Goal: Task Accomplishment & Management: Complete application form

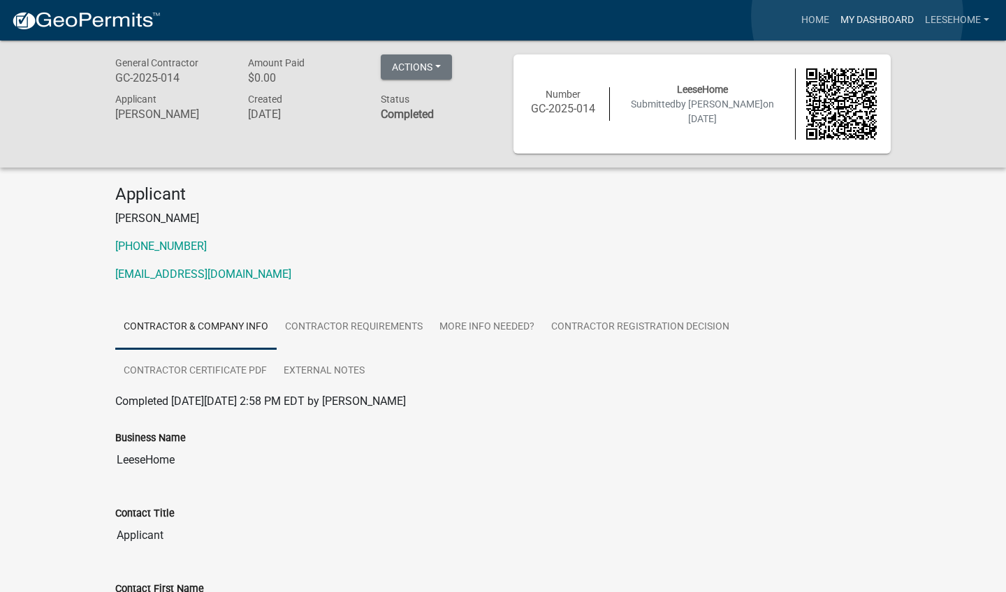
click at [857, 16] on link "My Dashboard" at bounding box center [877, 20] width 85 height 27
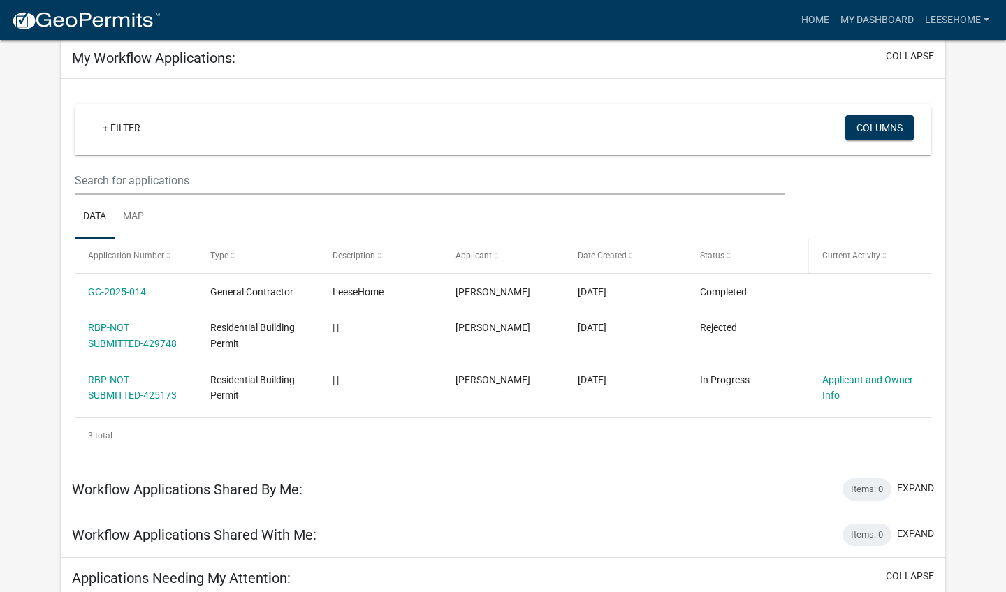
scroll to position [73, 0]
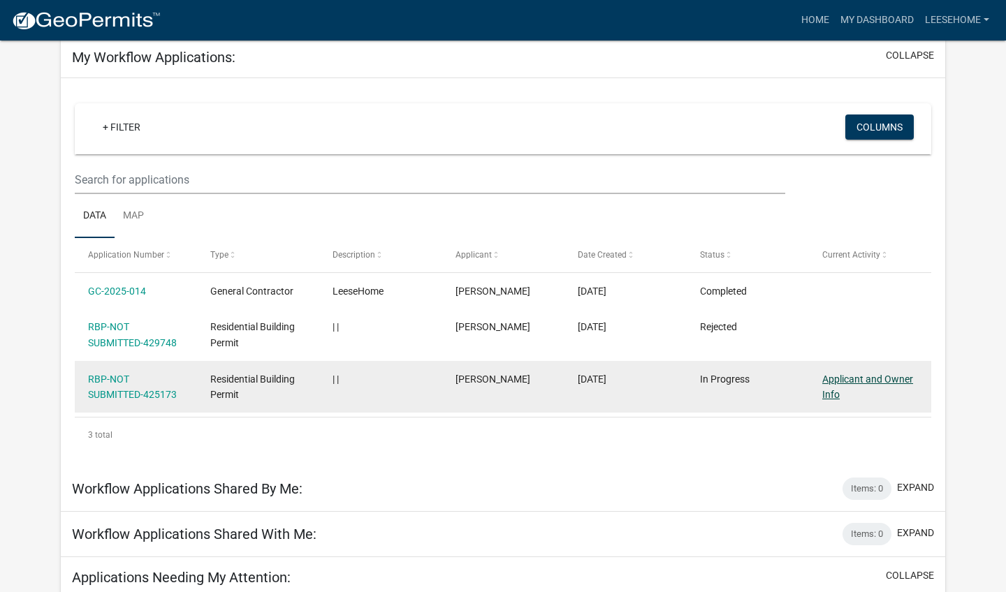
click at [836, 376] on link "Applicant and Owner Info" at bounding box center [867, 387] width 91 height 27
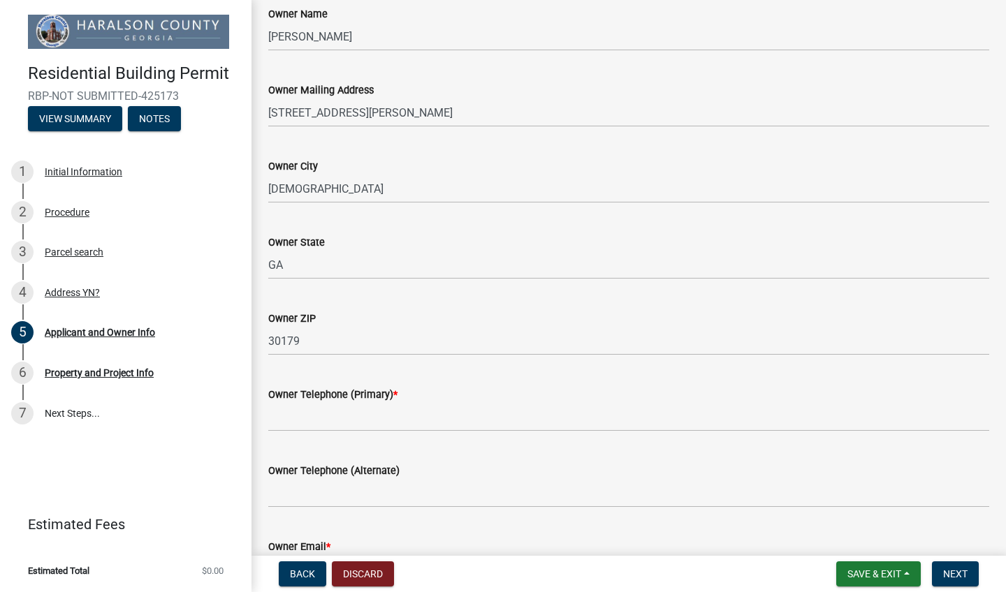
scroll to position [337, 0]
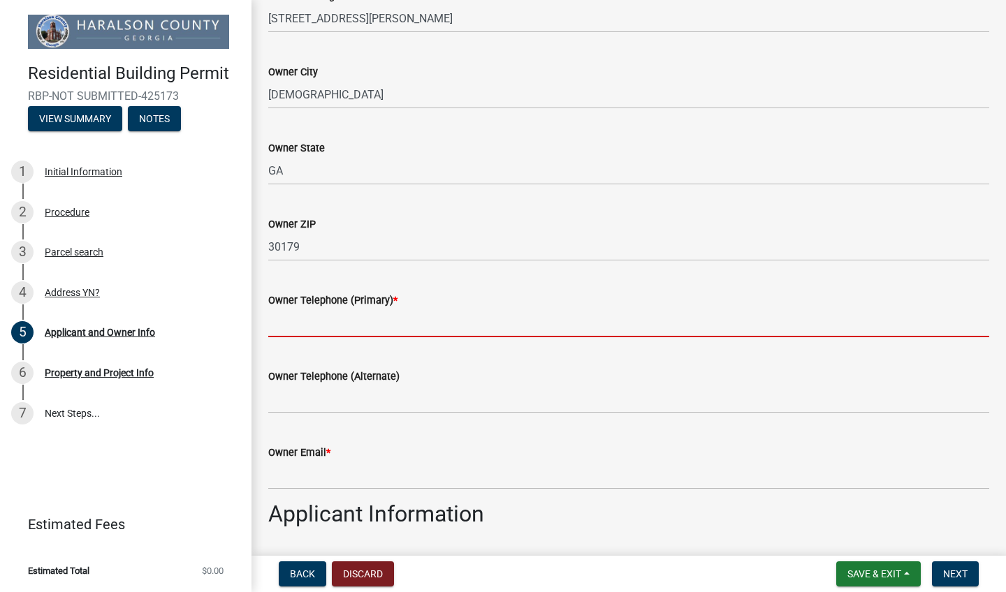
click at [319, 326] on input "Owner Telephone (Primary) *" at bounding box center [628, 323] width 721 height 29
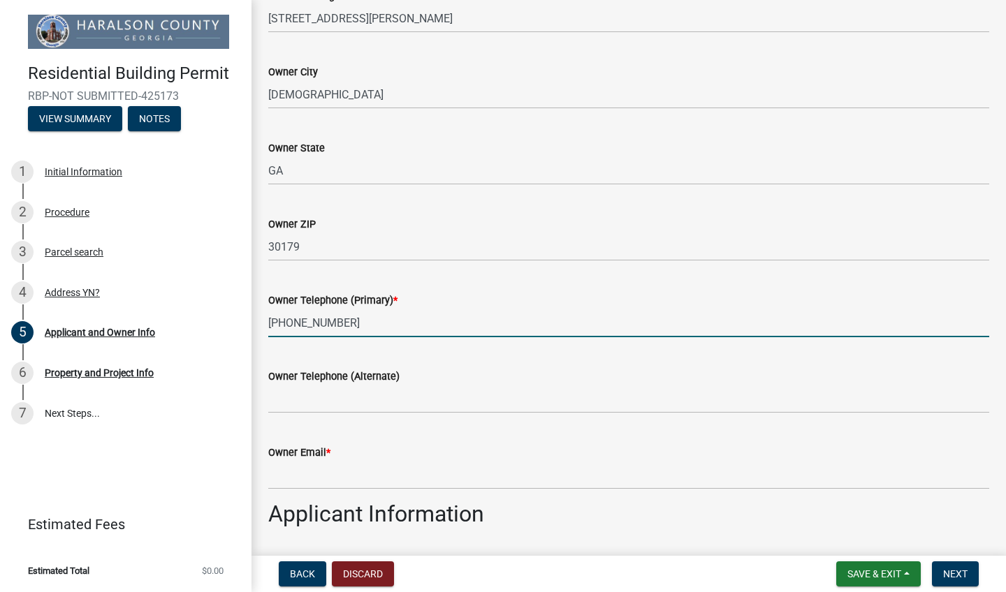
type input "[PHONE_NUMBER]"
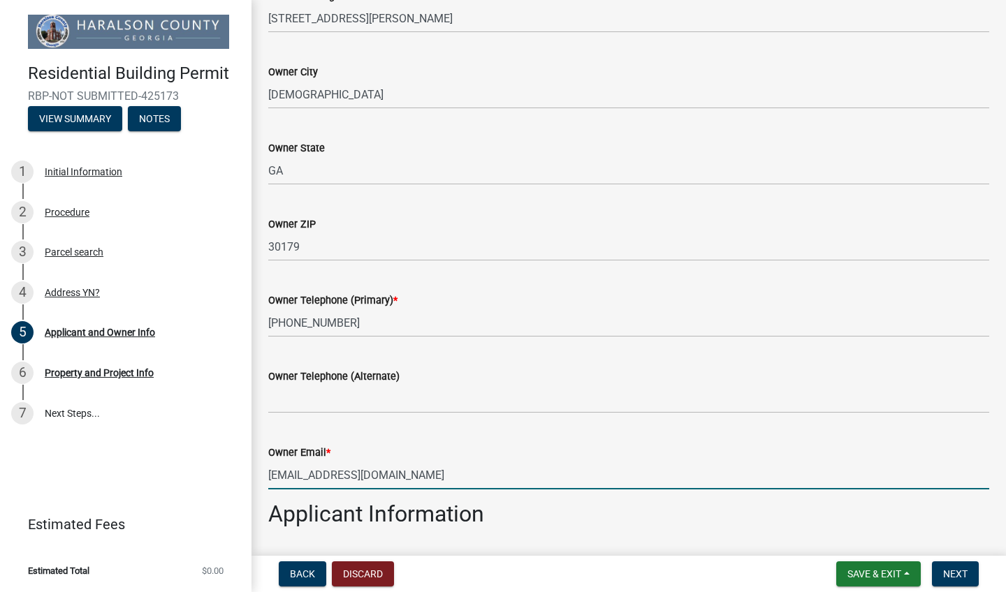
type input "[EMAIL_ADDRESS][DOMAIN_NAME]"
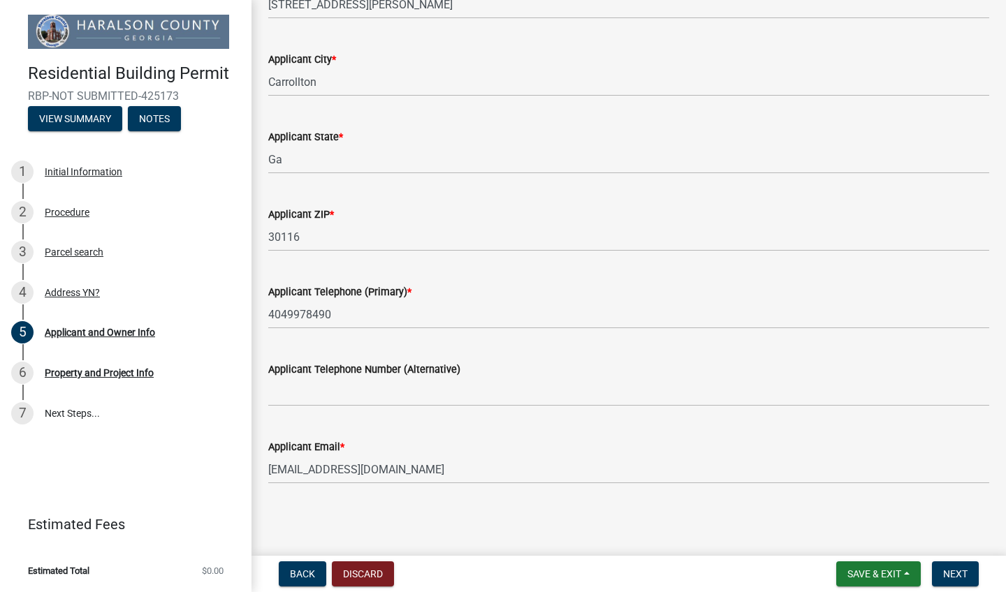
scroll to position [0, 0]
click at [942, 578] on button "Next" at bounding box center [955, 574] width 47 height 25
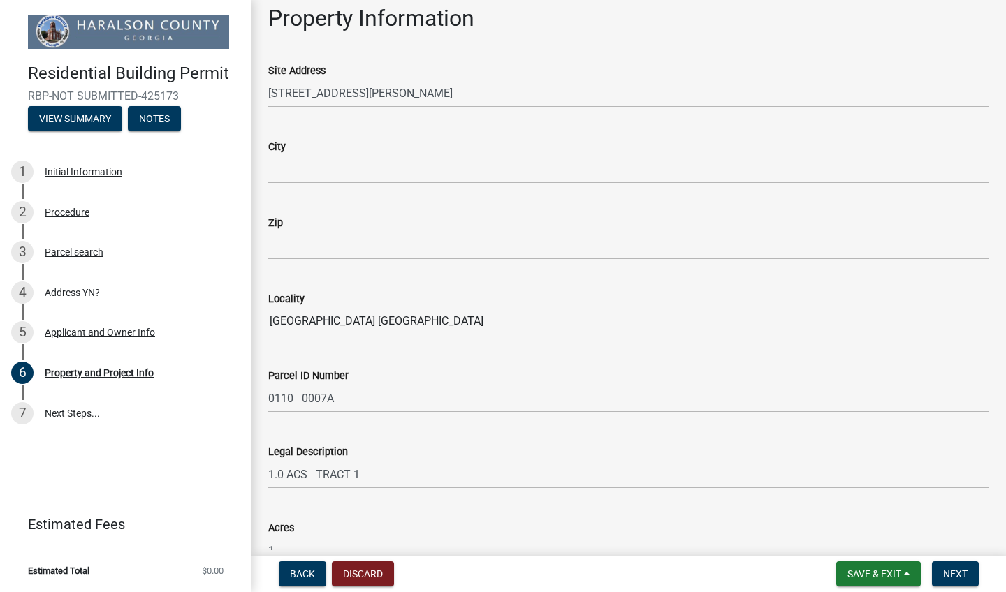
scroll to position [87, 0]
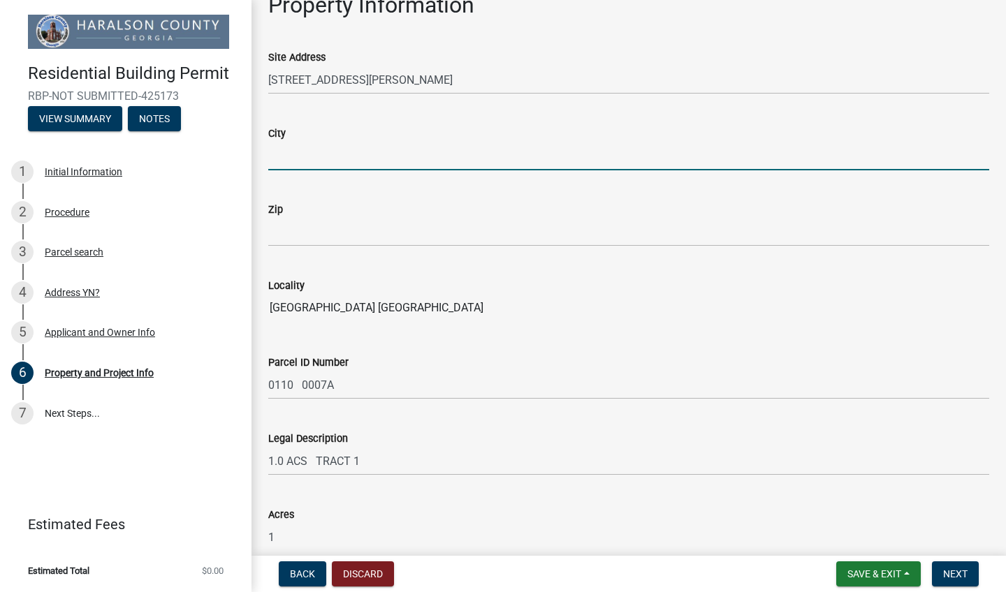
click at [302, 159] on input "City" at bounding box center [628, 156] width 721 height 29
type input "[DEMOGRAPHIC_DATA]"
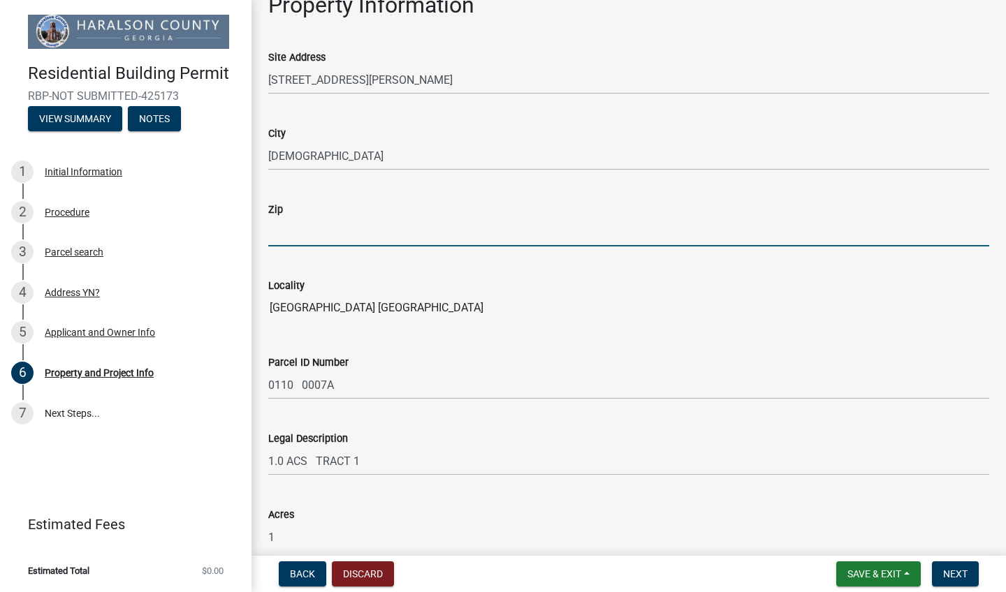
click at [423, 38] on div "Site Address [STREET_ADDRESS][PERSON_NAME]" at bounding box center [628, 61] width 721 height 65
click at [422, 41] on div "Site Address [STREET_ADDRESS][PERSON_NAME]" at bounding box center [628, 61] width 721 height 65
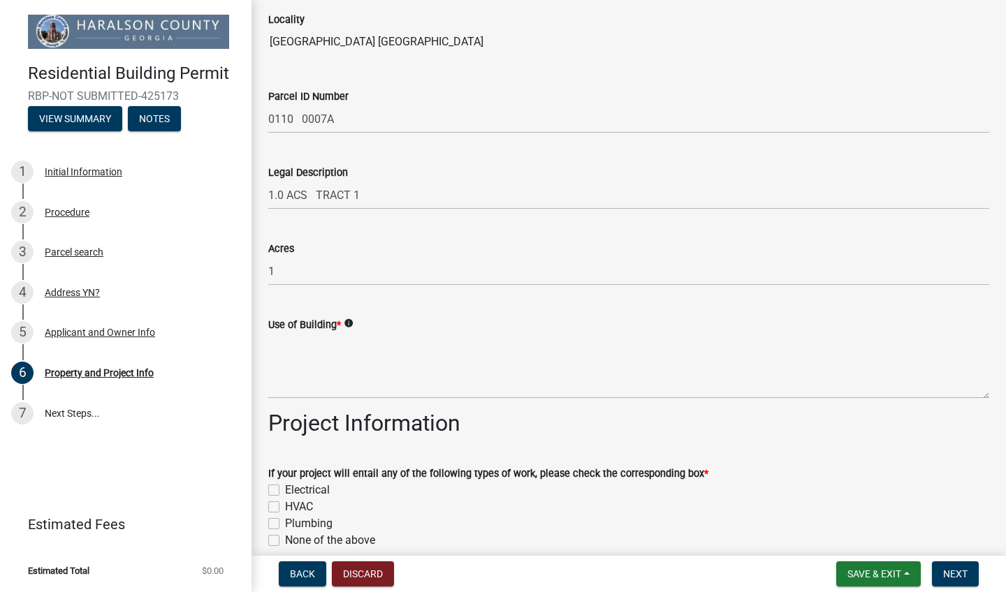
scroll to position [373, 0]
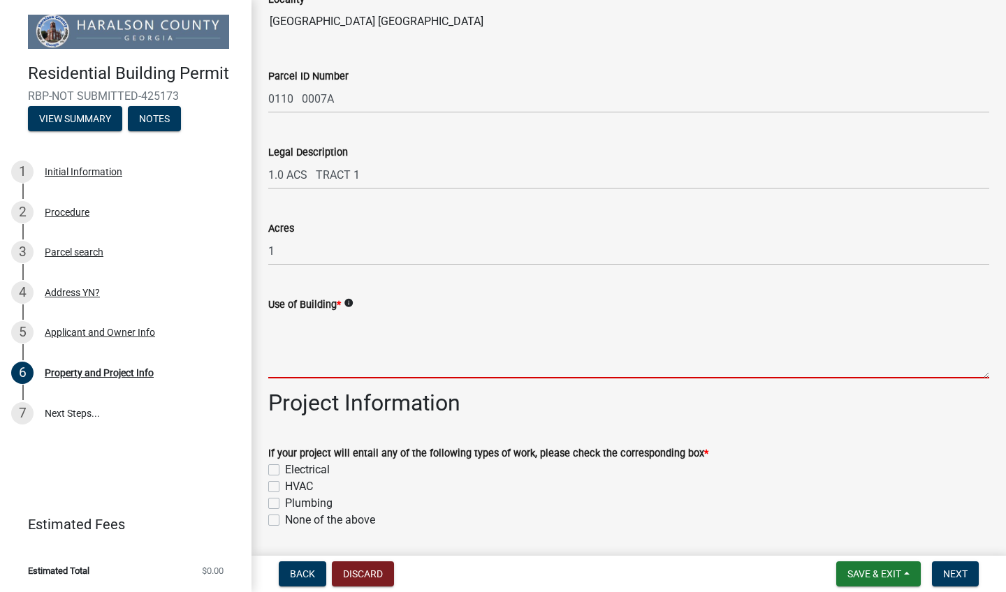
click at [286, 365] on textarea "Use of Building *" at bounding box center [628, 346] width 721 height 66
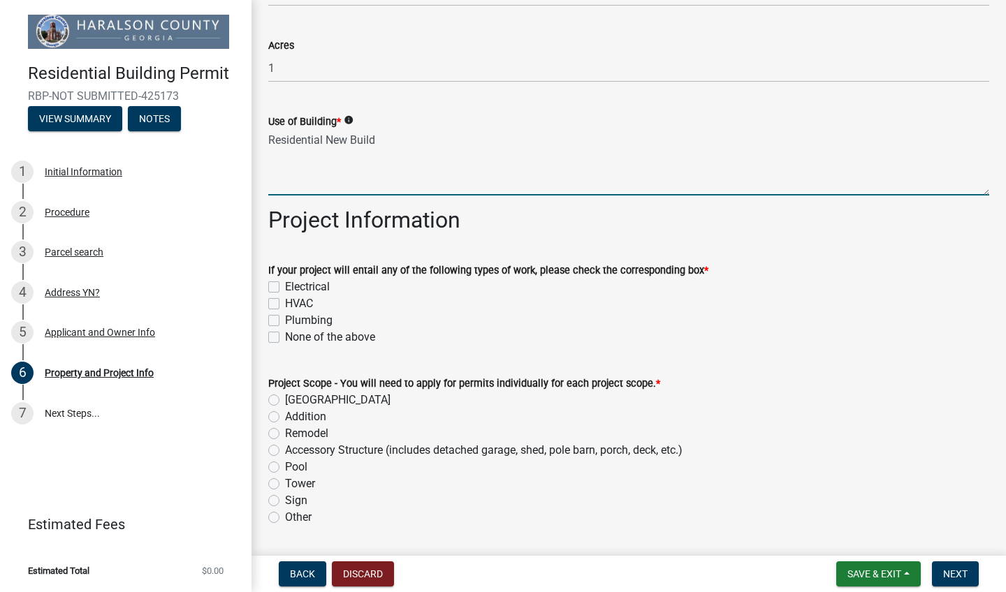
scroll to position [557, 0]
type textarea "Residential New Build"
click at [285, 286] on label "Electrical" at bounding box center [307, 286] width 45 height 17
click at [285, 286] on input "Electrical" at bounding box center [289, 282] width 9 height 9
checkbox input "true"
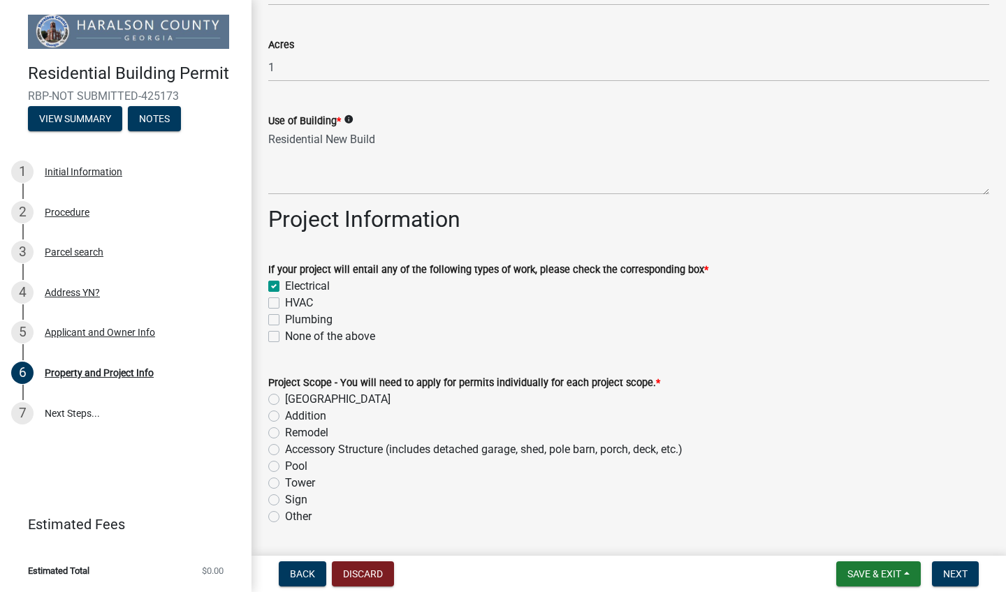
checkbox input "false"
click at [285, 298] on label "HVAC" at bounding box center [299, 303] width 28 height 17
click at [285, 298] on input "HVAC" at bounding box center [289, 299] width 9 height 9
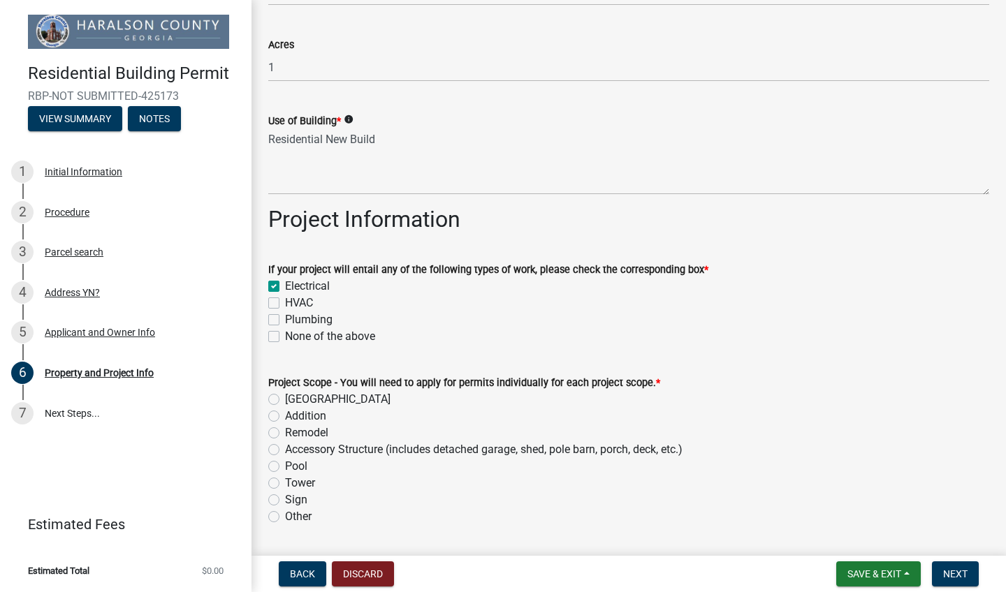
checkbox input "true"
checkbox input "false"
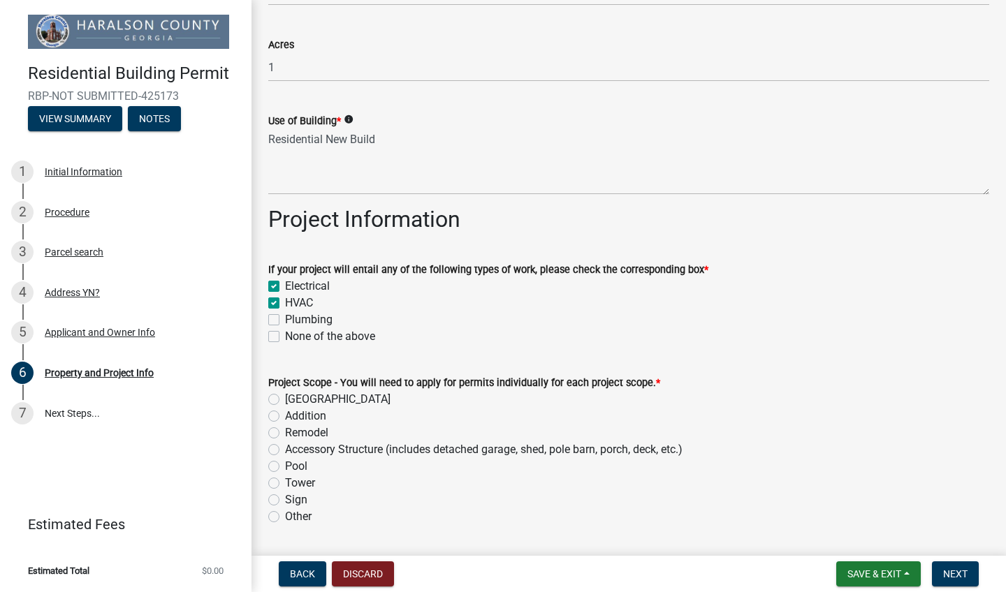
click at [285, 319] on label "Plumbing" at bounding box center [308, 320] width 47 height 17
click at [285, 319] on input "Plumbing" at bounding box center [289, 316] width 9 height 9
checkbox input "true"
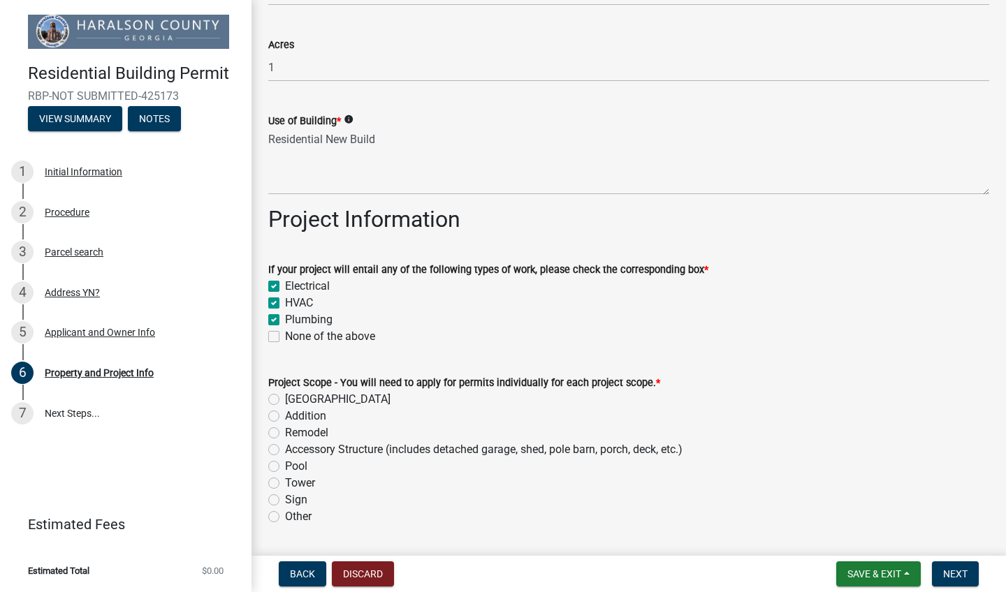
checkbox input "true"
checkbox input "false"
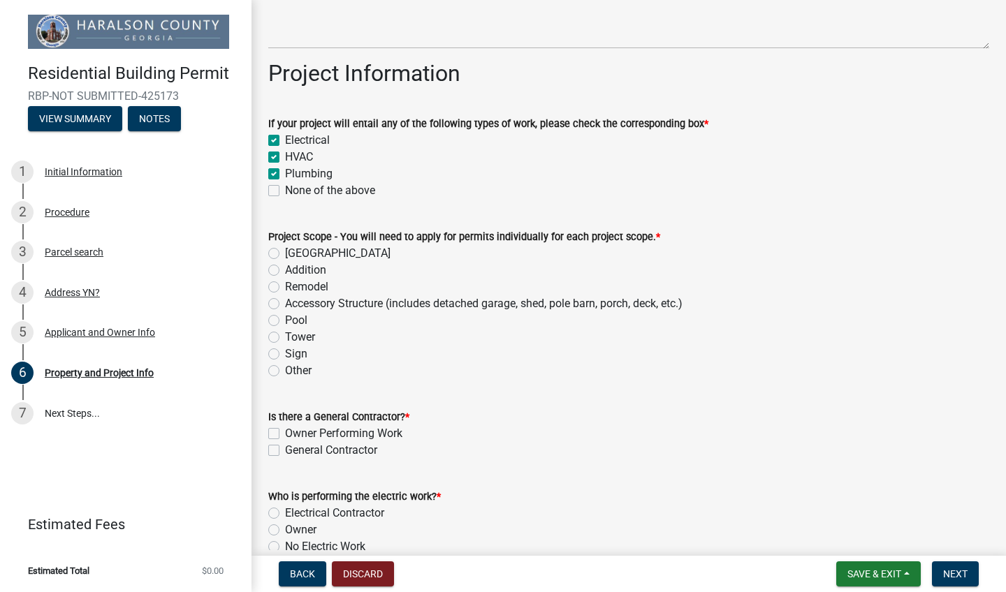
scroll to position [708, 0]
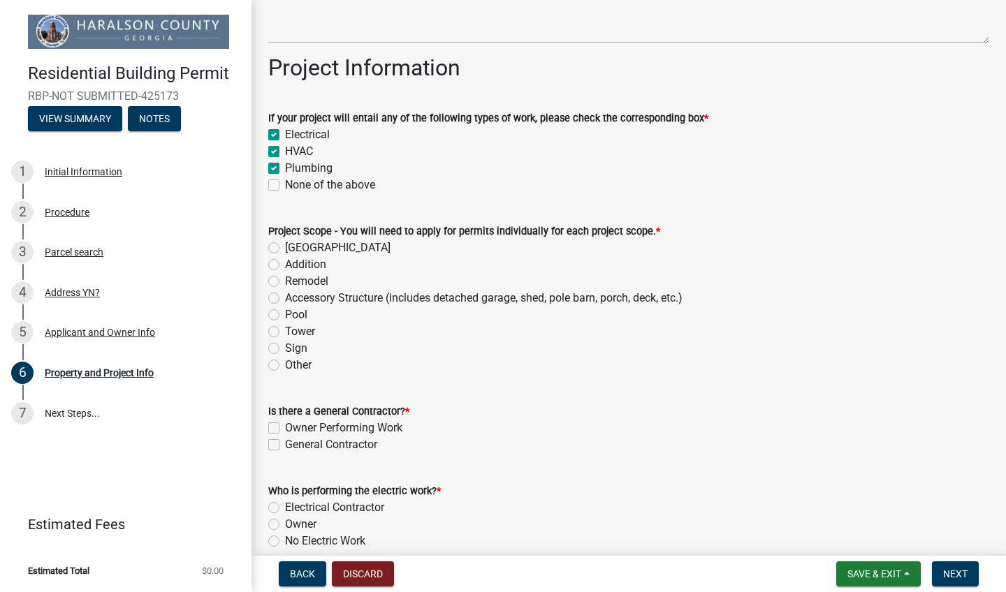
click at [268, 250] on div "Project Scope - You will need to apply for permits individually for each projec…" at bounding box center [629, 290] width 742 height 168
click at [285, 247] on label "New House" at bounding box center [337, 248] width 105 height 17
click at [285, 247] on input "New House" at bounding box center [289, 244] width 9 height 9
radio input "true"
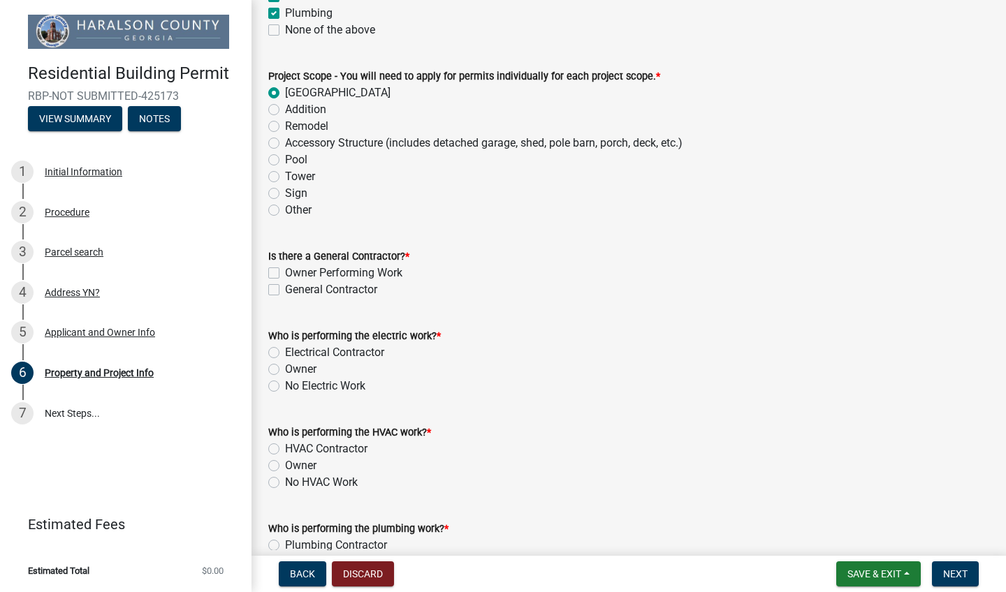
scroll to position [873, 0]
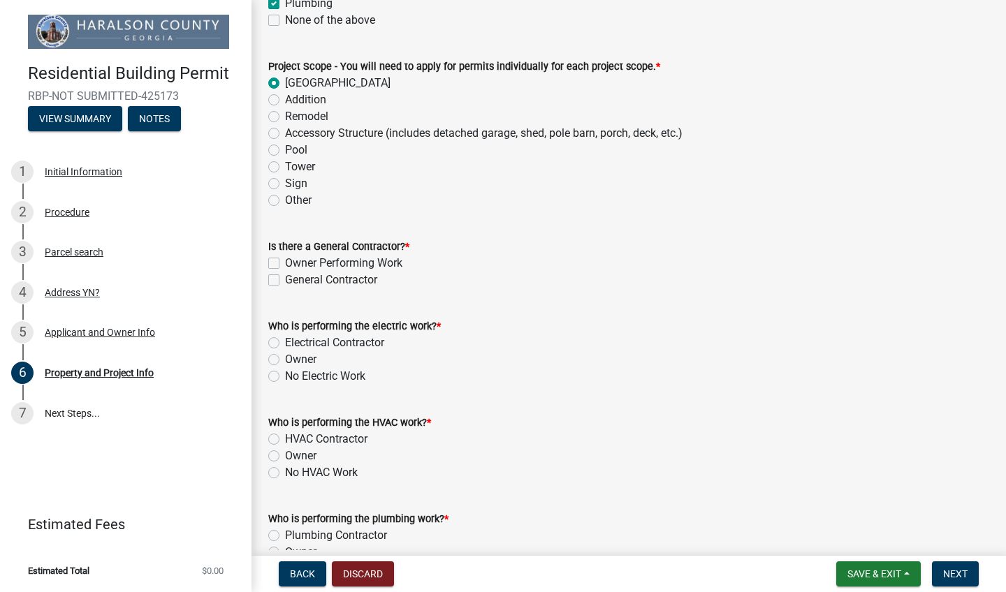
click at [285, 283] on label "General Contractor" at bounding box center [331, 280] width 92 height 17
click at [285, 281] on input "General Contractor" at bounding box center [289, 276] width 9 height 9
checkbox input "true"
checkbox input "false"
checkbox input "true"
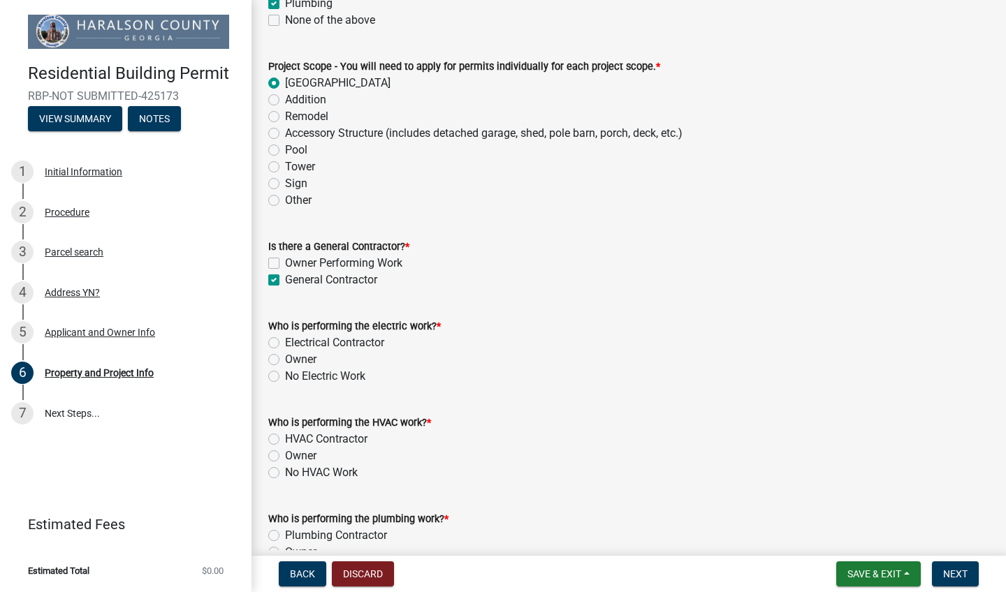
click at [285, 342] on label "Electrical Contractor" at bounding box center [334, 343] width 99 height 17
click at [285, 342] on input "Electrical Contractor" at bounding box center [289, 339] width 9 height 9
radio input "true"
click at [285, 436] on label "HVAC Contractor" at bounding box center [326, 439] width 82 height 17
click at [285, 436] on input "HVAC Contractor" at bounding box center [289, 435] width 9 height 9
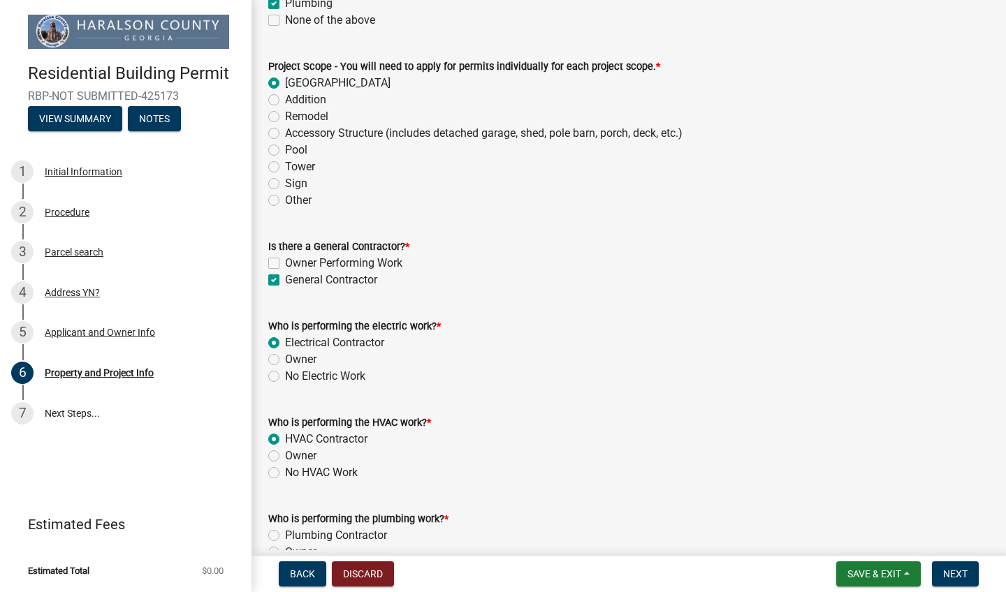
radio input "true"
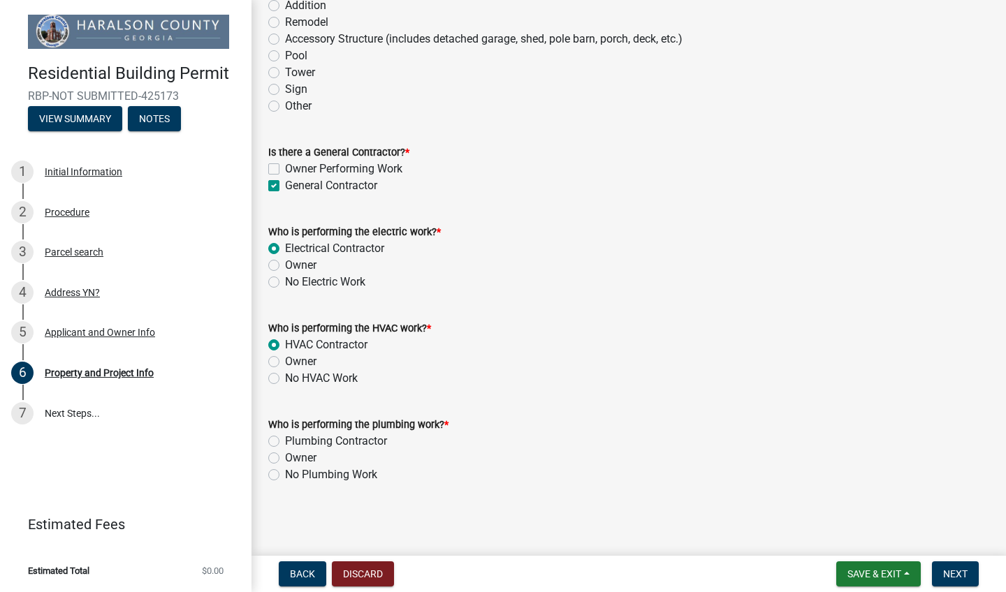
scroll to position [967, 0]
click at [285, 439] on label "Plumbing Contractor" at bounding box center [336, 442] width 102 height 17
click at [285, 439] on input "Plumbing Contractor" at bounding box center [289, 438] width 9 height 9
radio input "true"
click at [947, 573] on span "Next" at bounding box center [955, 574] width 24 height 11
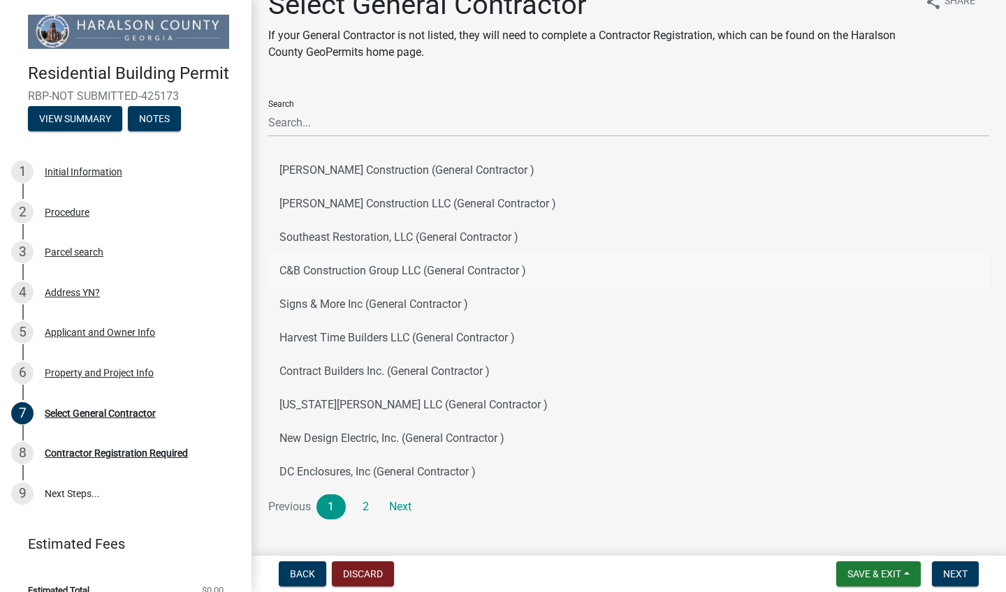
scroll to position [0, 0]
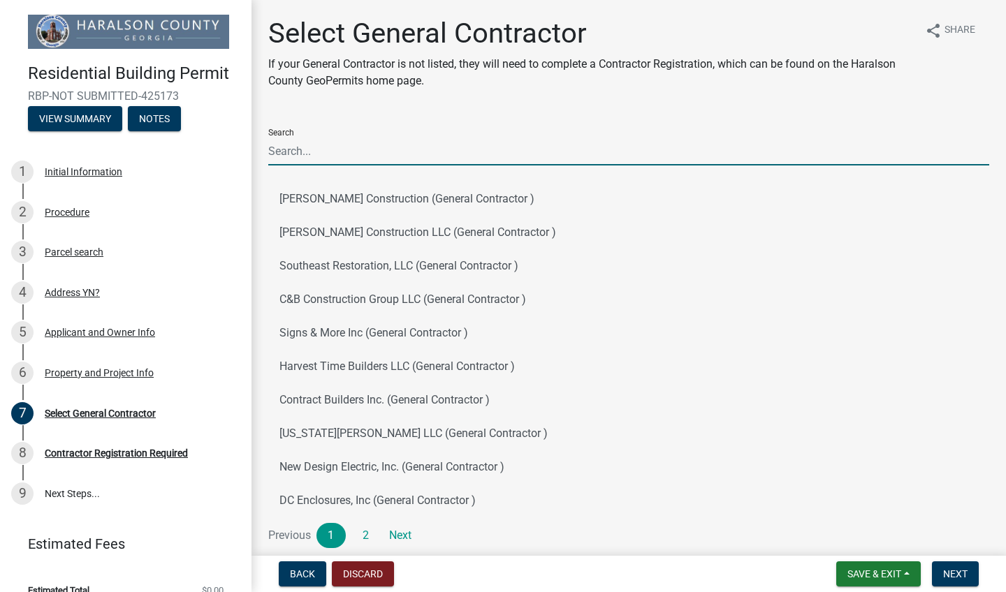
click at [307, 147] on input "Search" at bounding box center [628, 151] width 721 height 29
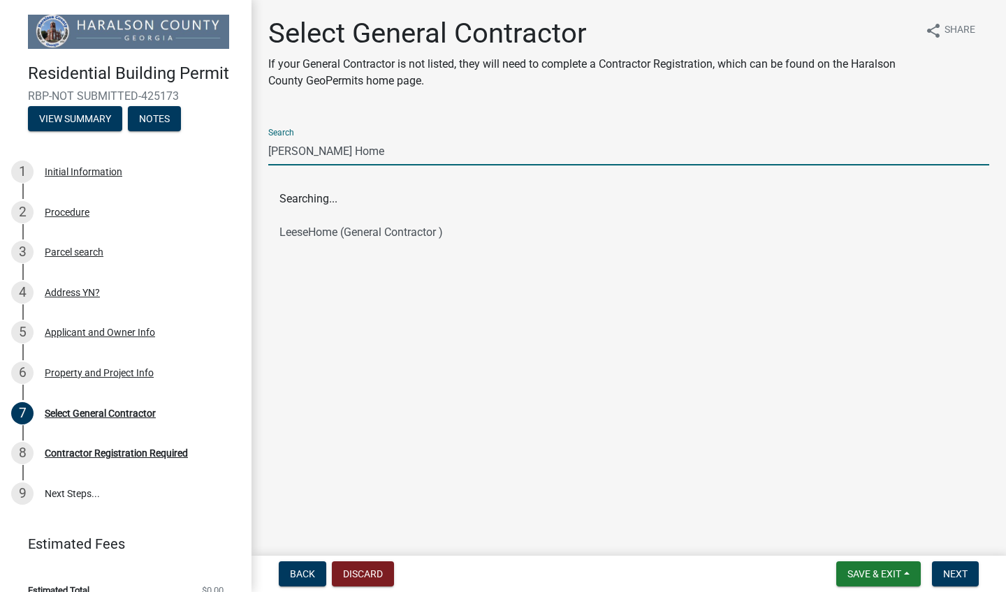
type input "Leese Home"
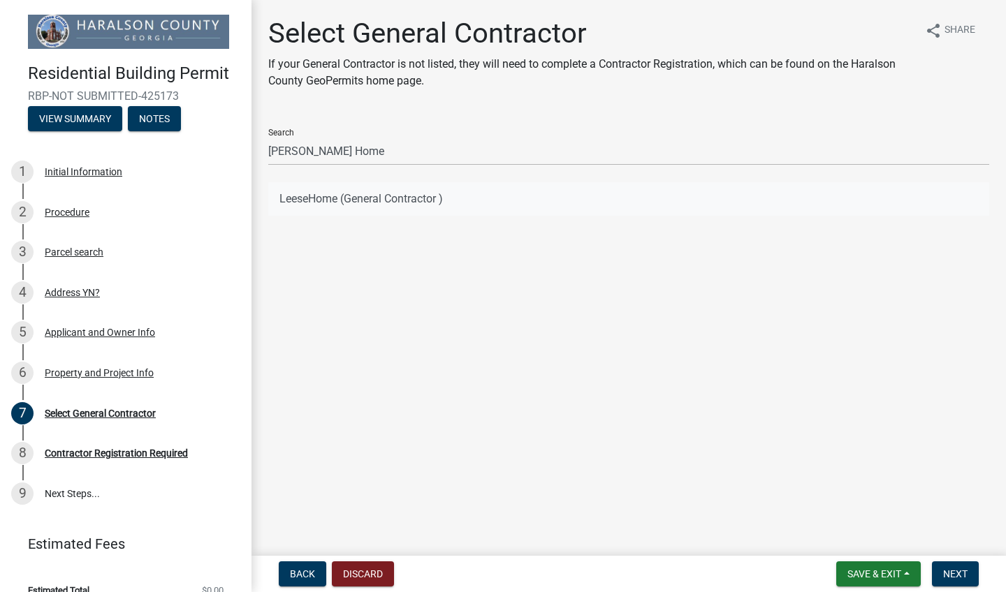
click at [315, 190] on button "LeeseHome (General Contractor )" at bounding box center [628, 199] width 721 height 34
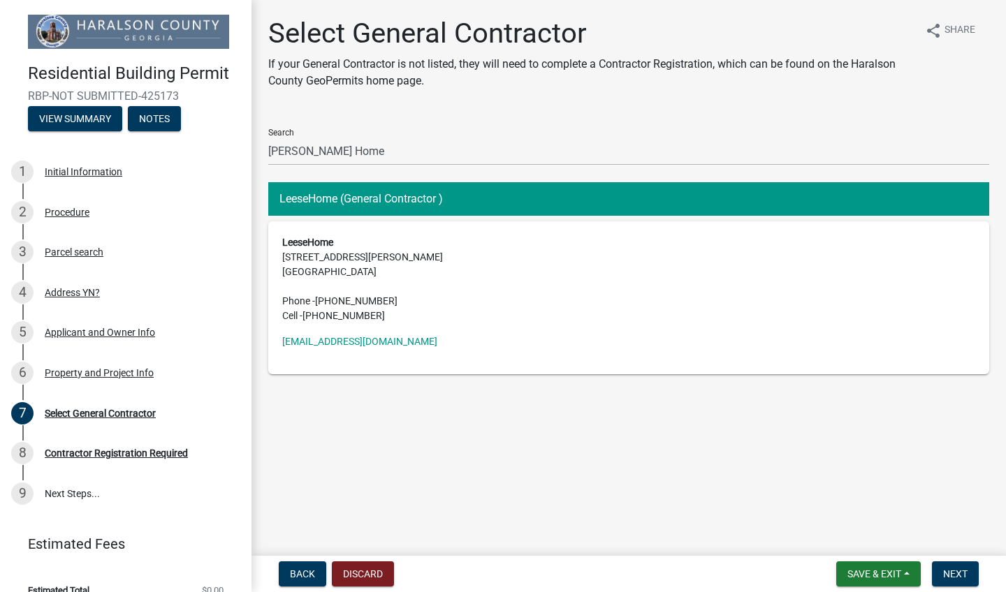
click at [339, 261] on address "LeeseHome 130 Kirby Bryan Rd Carrollton , GA 30116 Phone - (404) 997-8490 Cell …" at bounding box center [628, 279] width 693 height 88
click at [960, 573] on span "Next" at bounding box center [955, 574] width 24 height 11
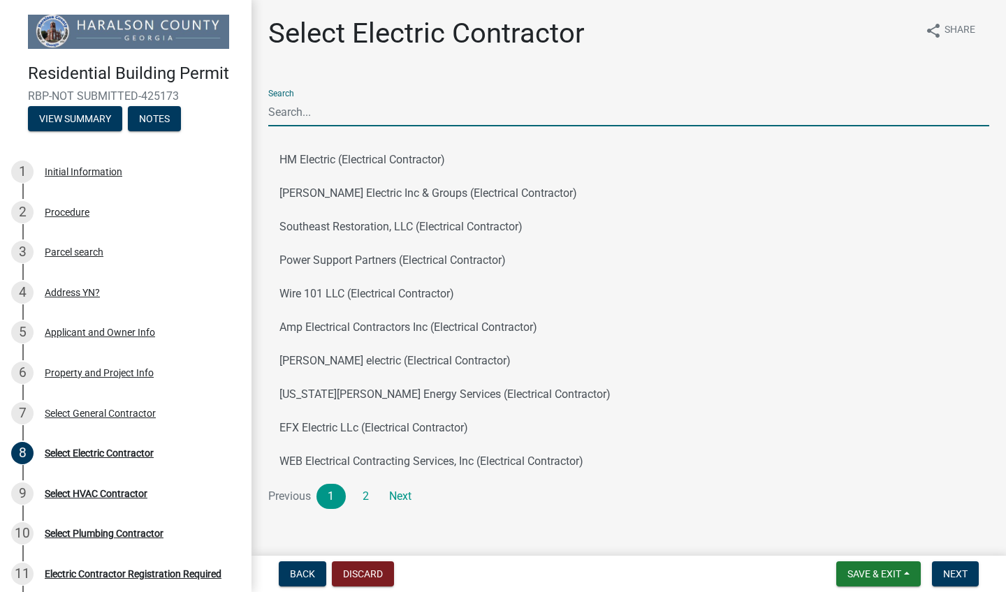
click at [326, 116] on input "Search" at bounding box center [628, 112] width 721 height 29
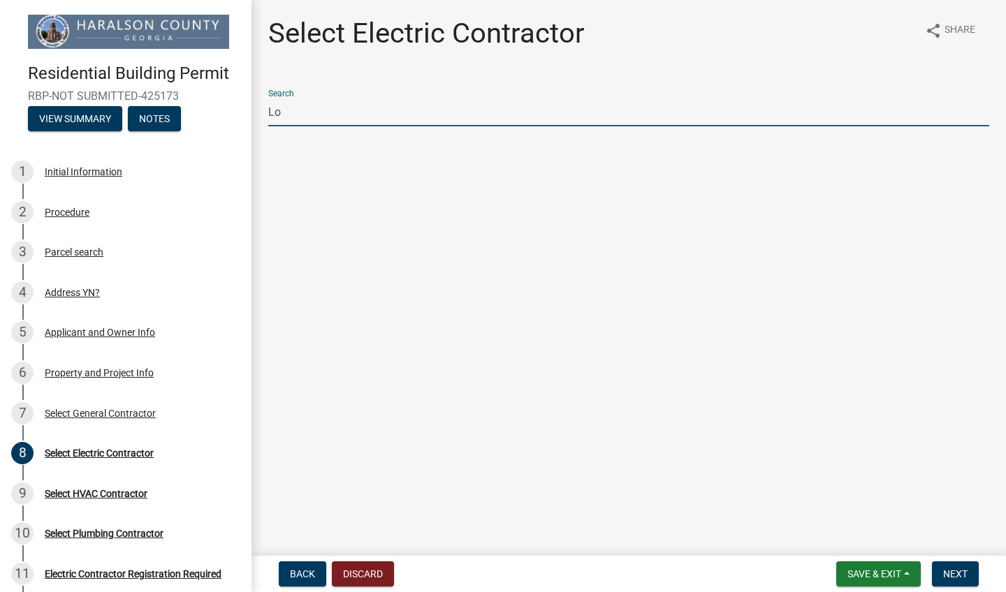
type input "L"
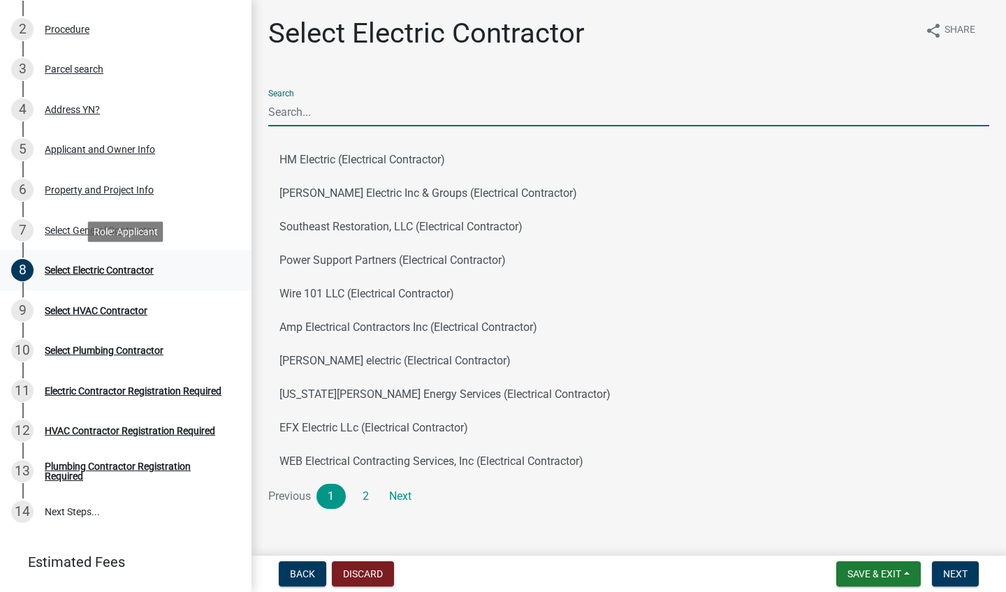
scroll to position [182, 0]
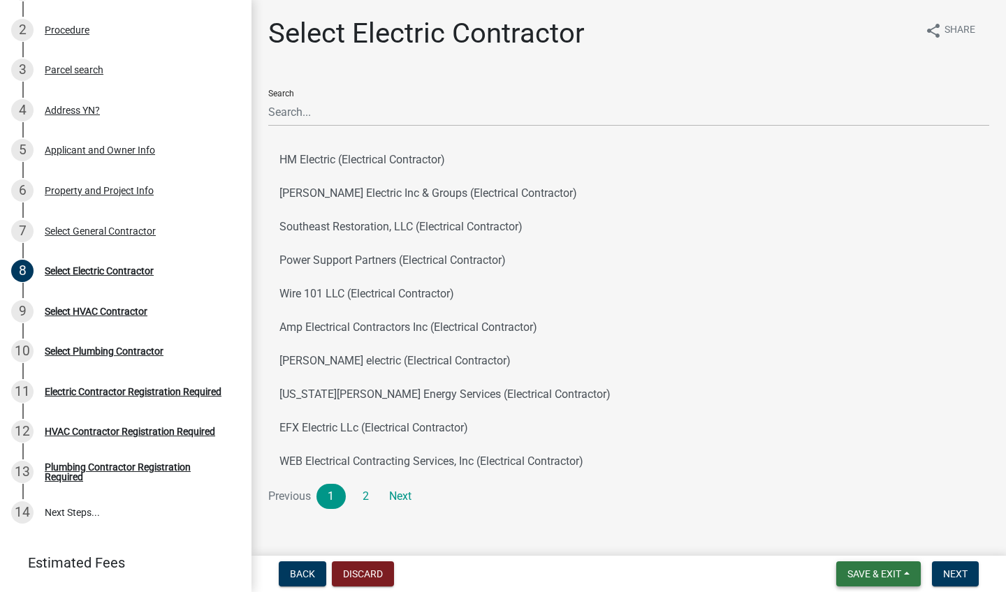
click at [851, 569] on span "Save & Exit" at bounding box center [874, 574] width 54 height 11
click at [840, 529] on button "Save & Exit" at bounding box center [865, 538] width 112 height 34
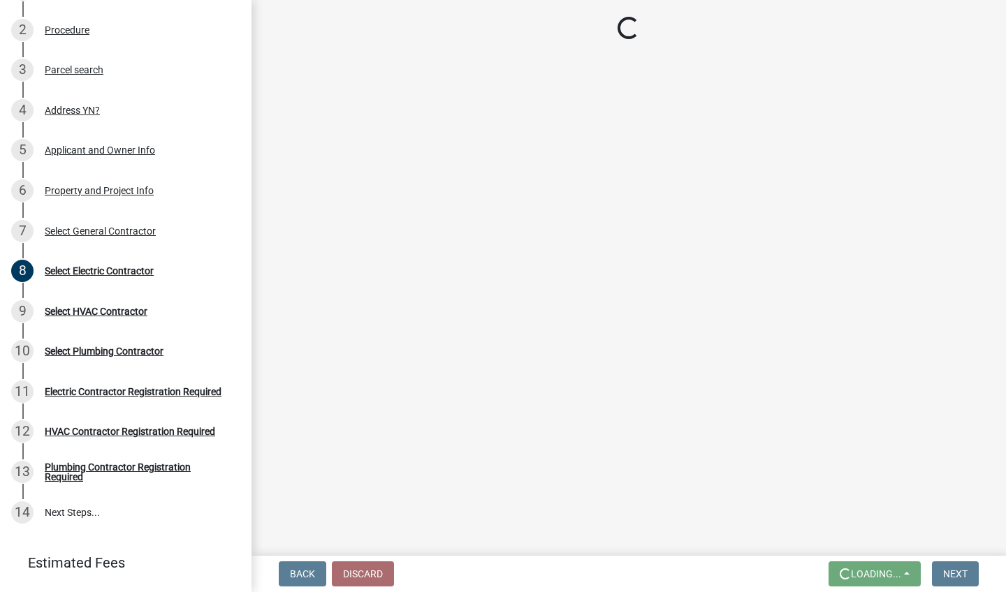
click at [840, 529] on main "Loading..." at bounding box center [628, 275] width 754 height 550
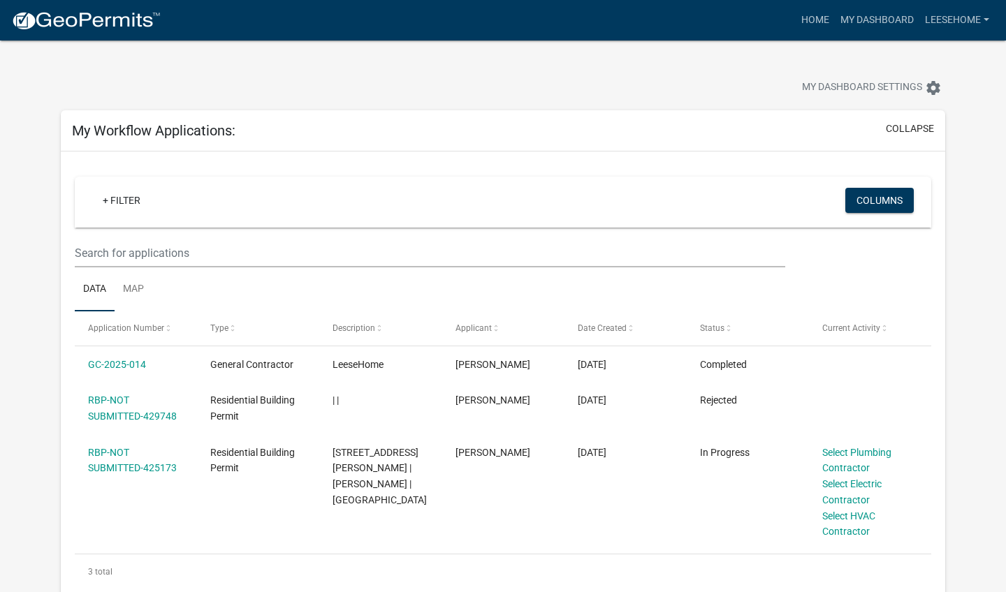
click at [808, 20] on link "Home" at bounding box center [815, 20] width 39 height 27
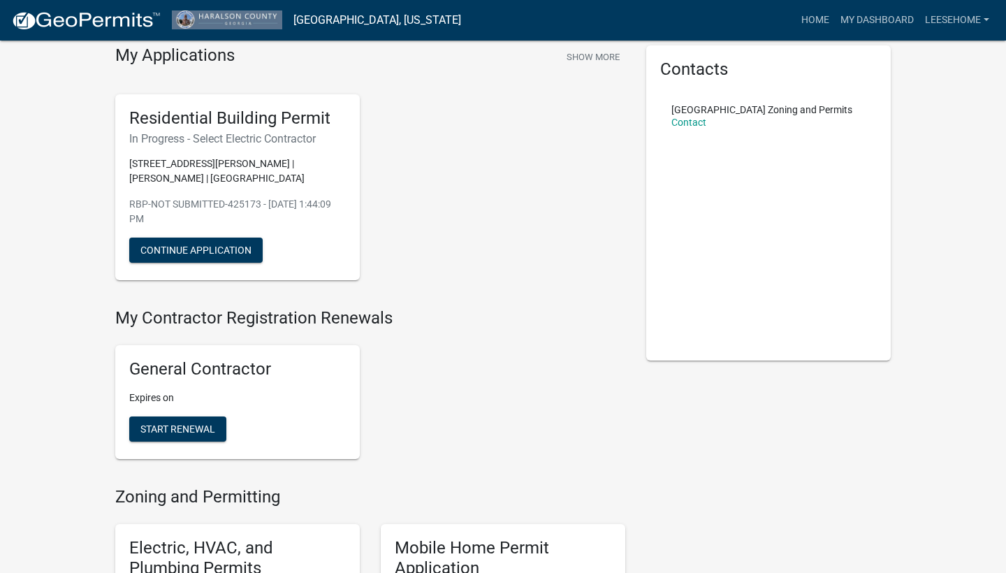
scroll to position [68, 0]
